Goal: Task Accomplishment & Management: Use online tool/utility

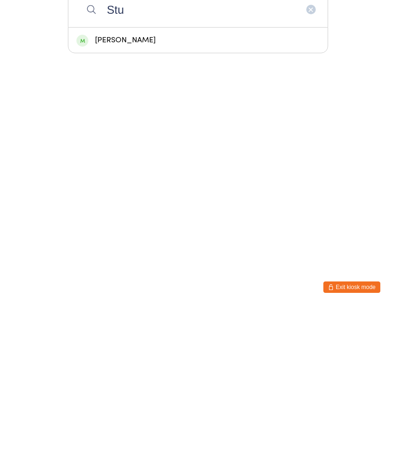
type input "Stu"
click at [122, 199] on div "[PERSON_NAME]" at bounding box center [198, 205] width 243 height 13
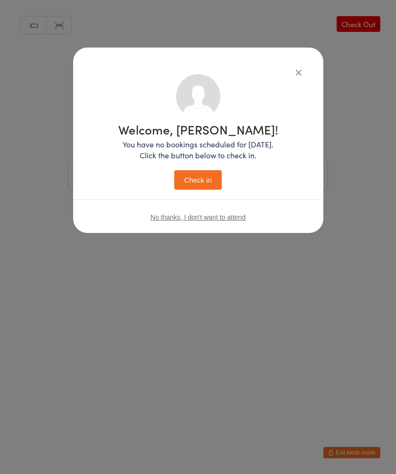
click at [200, 178] on button "Check in" at bounding box center [198, 179] width 48 height 19
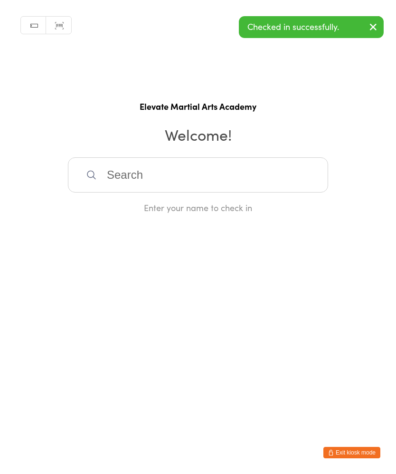
click at [128, 179] on input "search" at bounding box center [198, 174] width 260 height 35
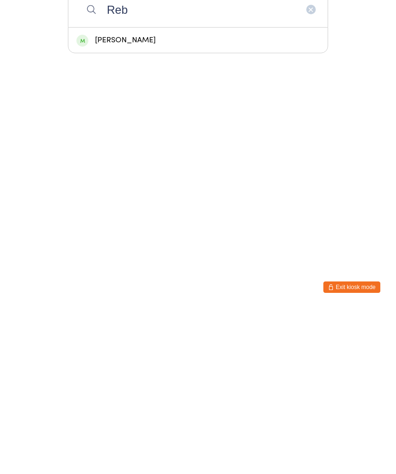
type input "Reb"
click at [128, 199] on div "[PERSON_NAME]" at bounding box center [198, 205] width 243 height 13
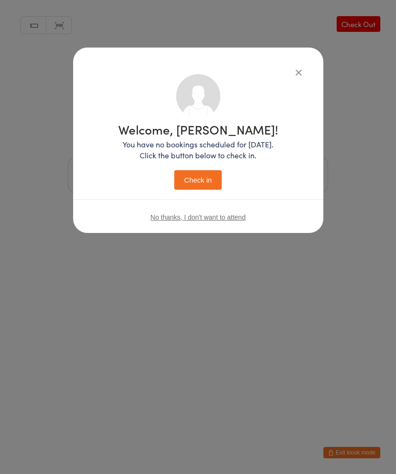
click at [194, 171] on button "Check in" at bounding box center [198, 179] width 48 height 19
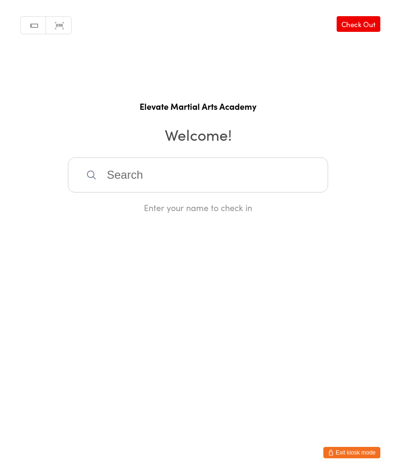
click at [245, 192] on input "search" at bounding box center [198, 174] width 260 height 35
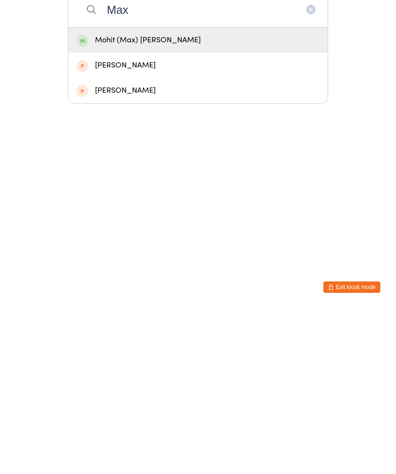
type input "Max"
click at [179, 193] on div "Mohit (Max) [PERSON_NAME]" at bounding box center [197, 205] width 259 height 25
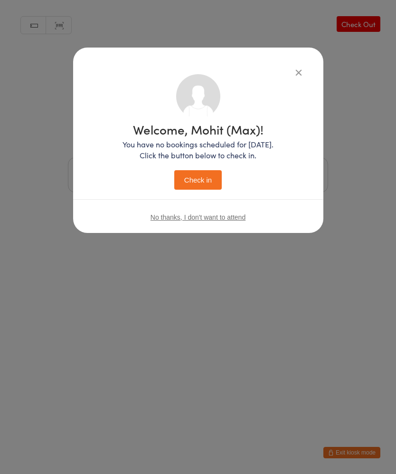
click at [199, 178] on button "Check in" at bounding box center [198, 179] width 48 height 19
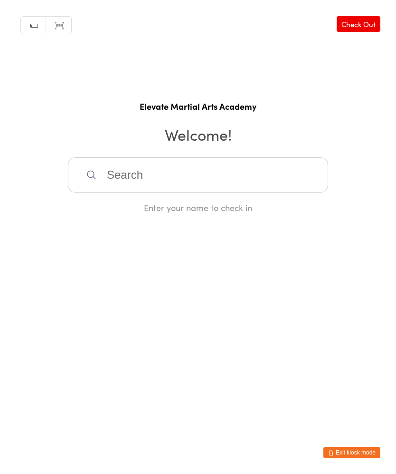
click at [227, 187] on input "search" at bounding box center [198, 174] width 260 height 35
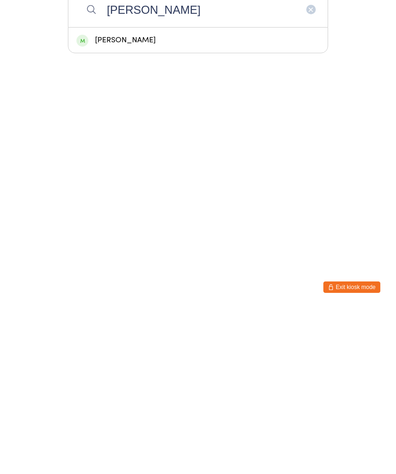
type input "[PERSON_NAME]"
click at [224, 199] on div "[PERSON_NAME]" at bounding box center [198, 205] width 243 height 13
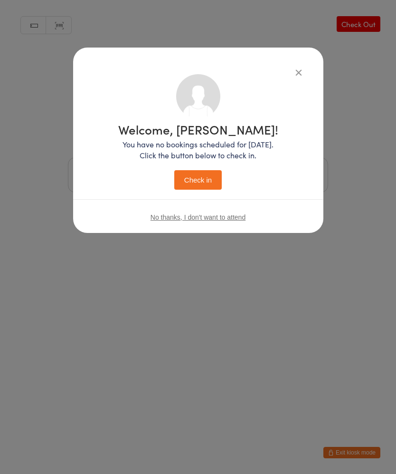
click at [206, 180] on button "Check in" at bounding box center [198, 179] width 48 height 19
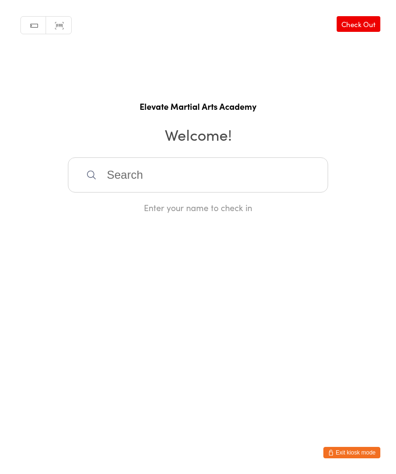
click at [149, 190] on input "search" at bounding box center [198, 174] width 260 height 35
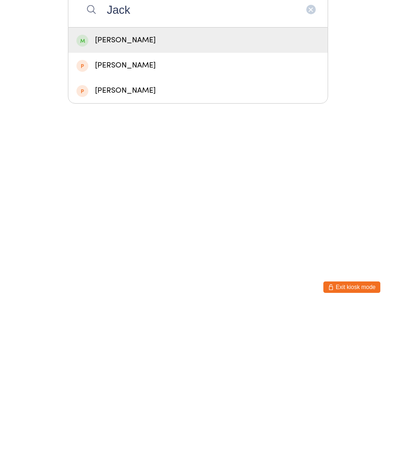
type input "Jack"
click at [129, 199] on div "[PERSON_NAME]" at bounding box center [198, 205] width 243 height 13
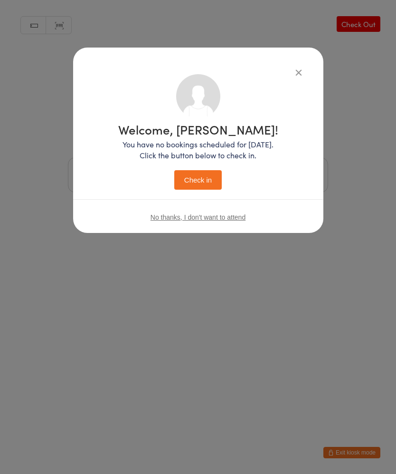
click at [201, 180] on button "Check in" at bounding box center [198, 179] width 48 height 19
